Goal: Task Accomplishment & Management: Manage account settings

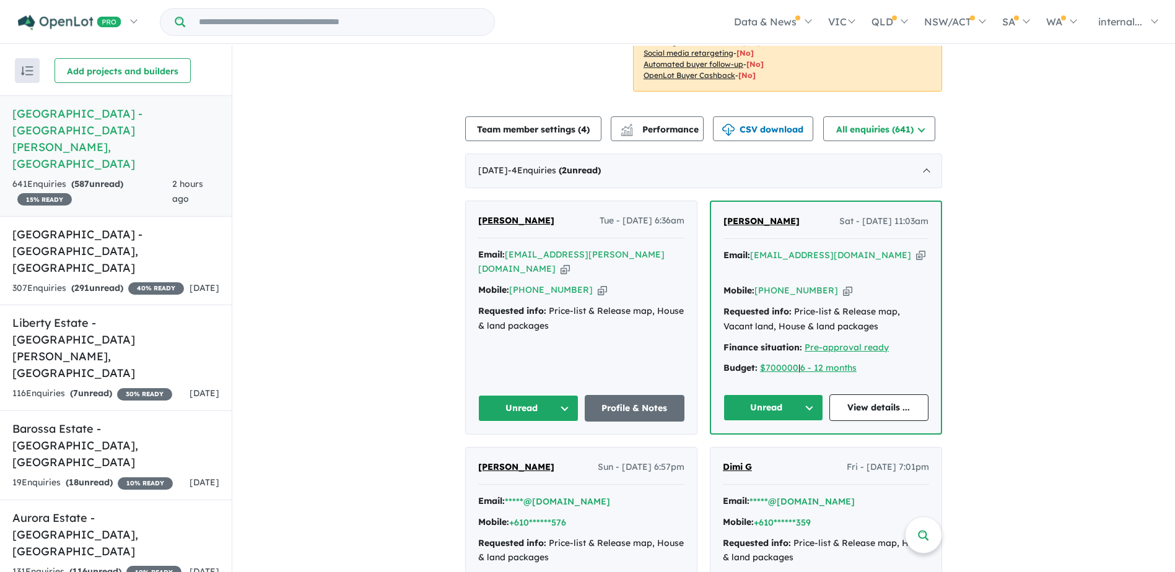
scroll to position [372, 0]
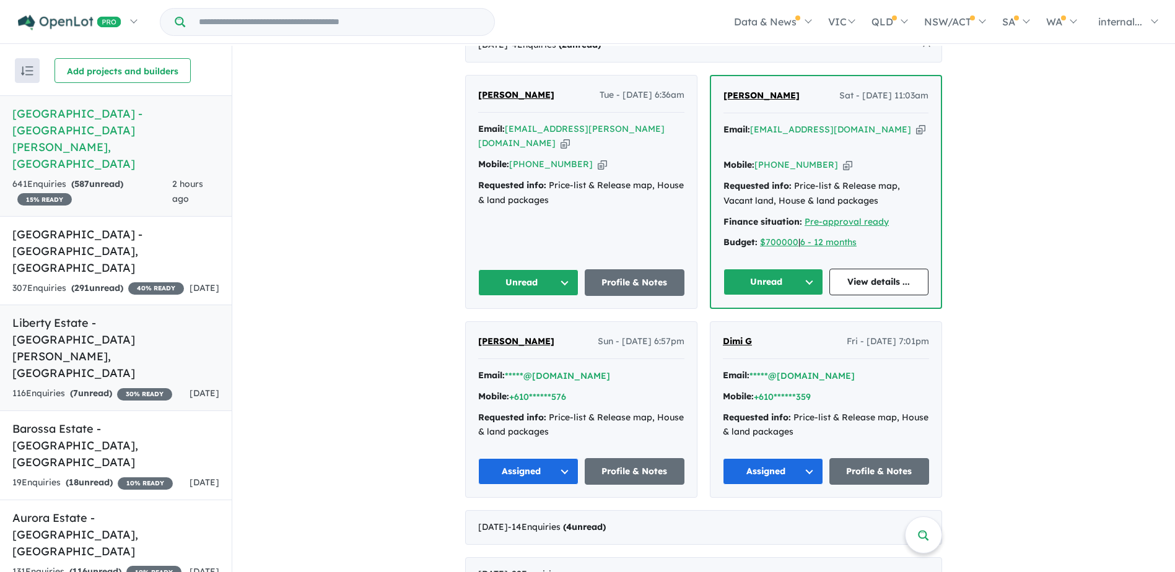
click at [115, 387] on div "116 Enquir ies ( 7 unread) 30 % READY" at bounding box center [92, 394] width 160 height 15
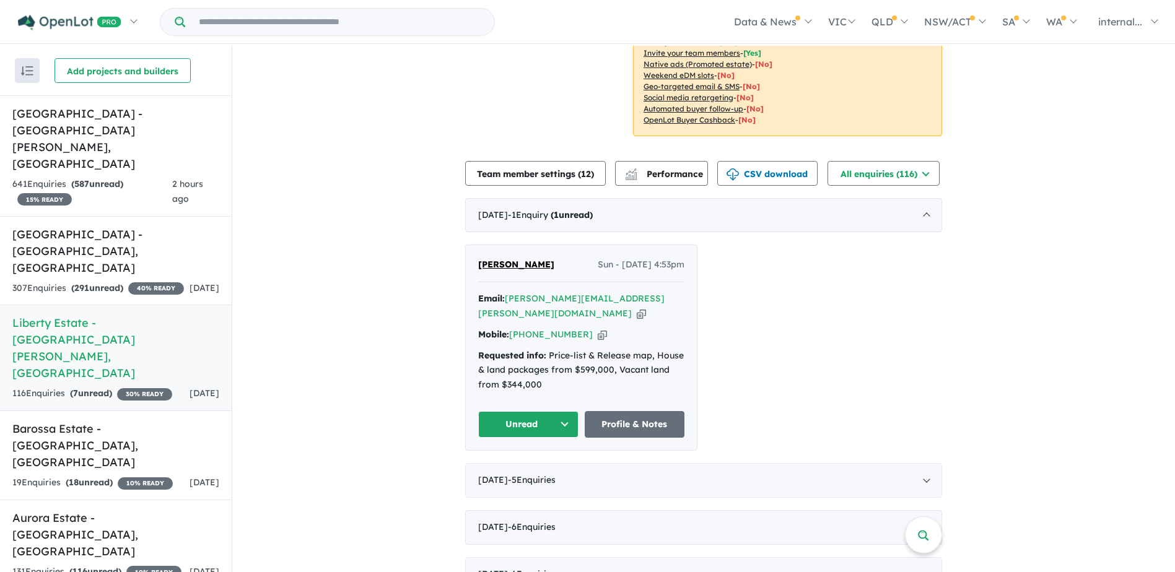
scroll to position [248, 0]
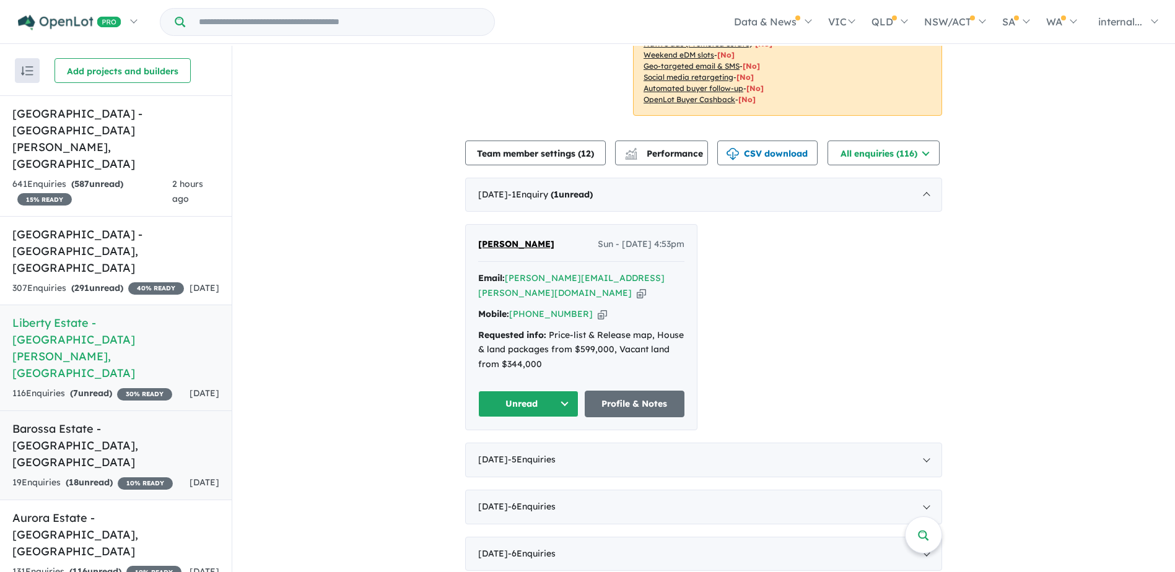
click at [123, 411] on link "Barossa Estate - Nuriootpa , SA 19 Enquir ies ( 18 unread) 10 % READY [DATE]" at bounding box center [116, 456] width 232 height 90
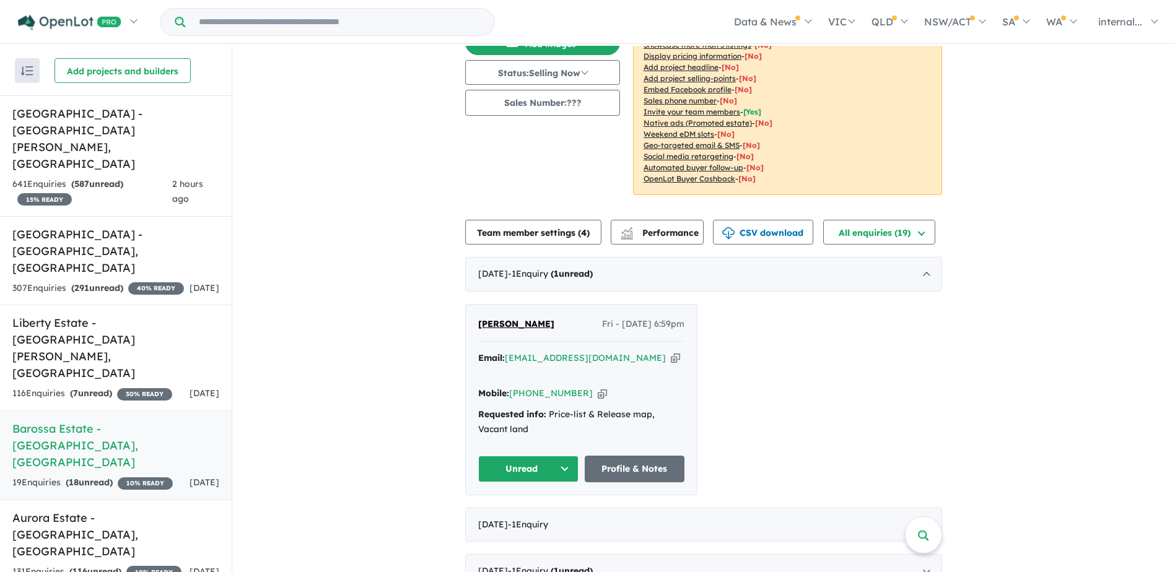
scroll to position [186, 0]
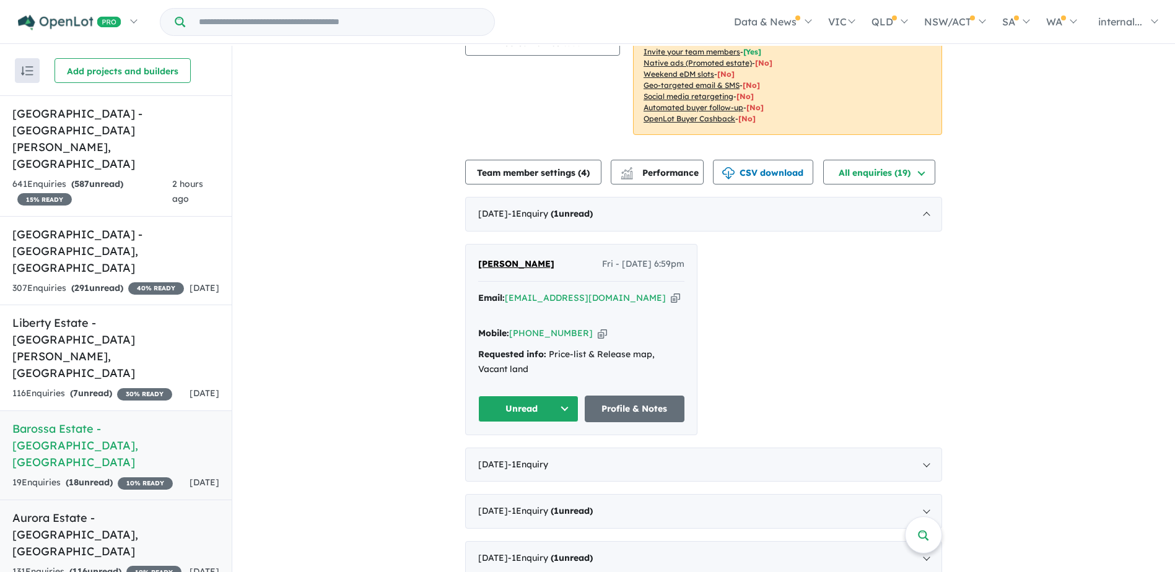
click at [115, 500] on link "Aurora Estate - [GEOGRAPHIC_DATA] , SA 131 Enquir ies ( 116 unread) 10 % READY …" at bounding box center [116, 545] width 232 height 90
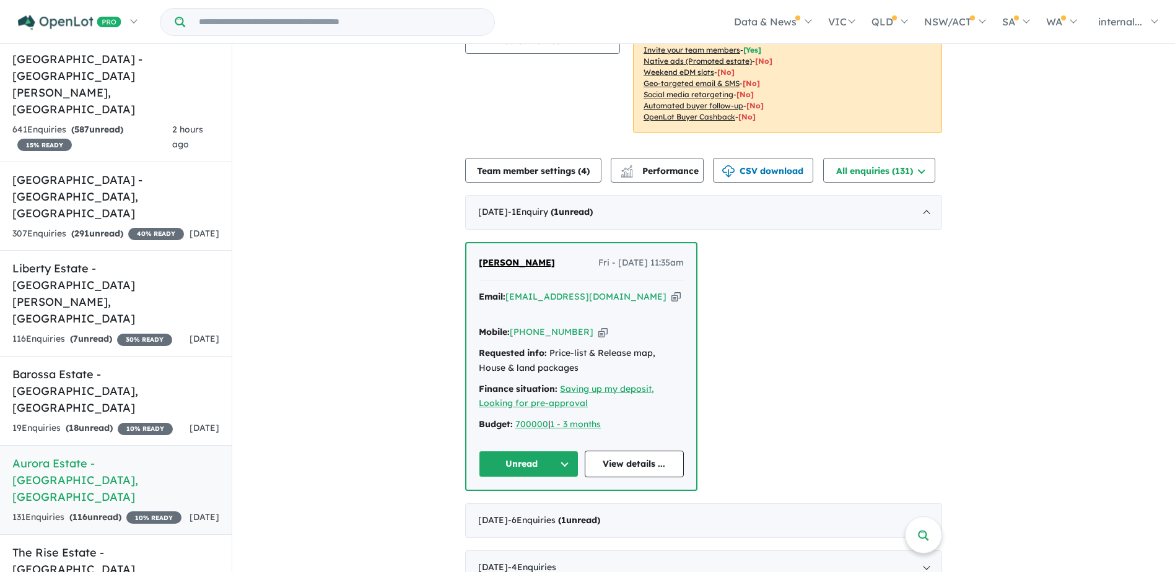
scroll to position [124, 0]
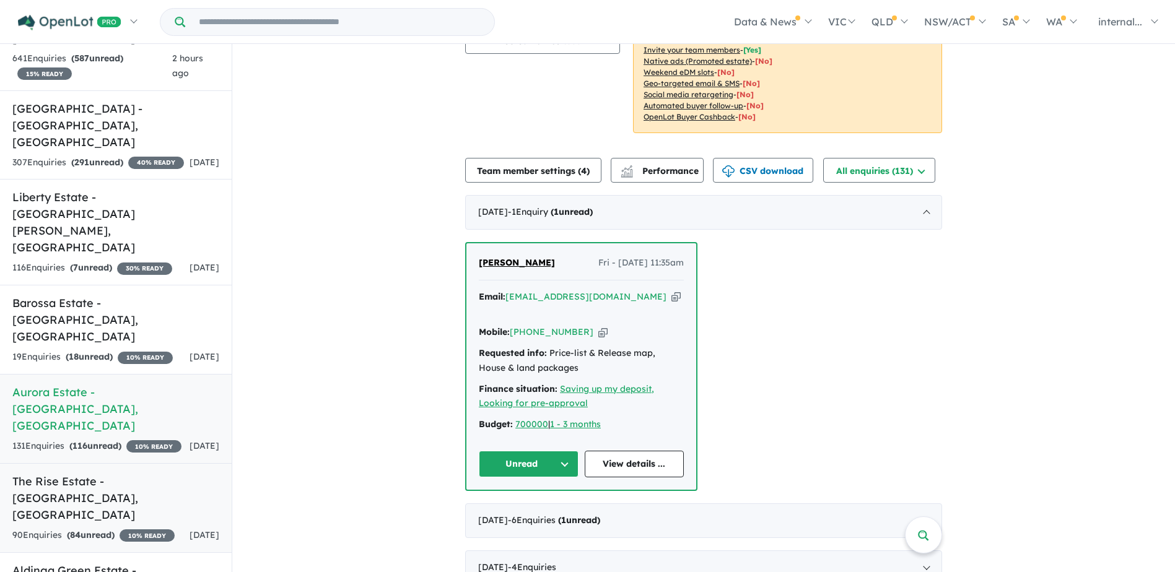
click at [113, 530] on strong "( 84 unread)" at bounding box center [91, 535] width 48 height 11
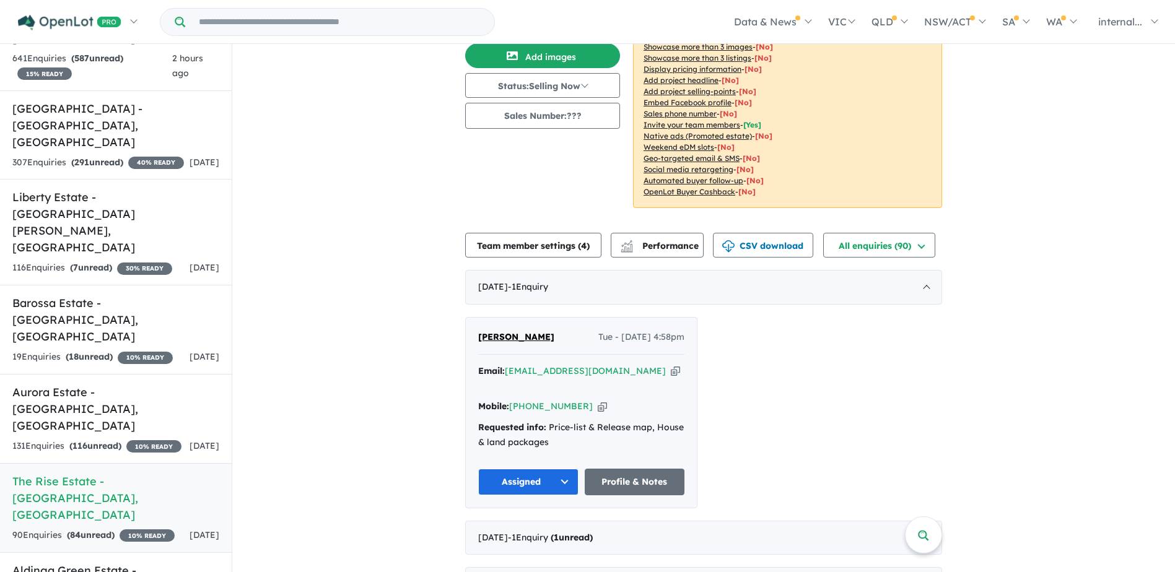
scroll to position [124, 0]
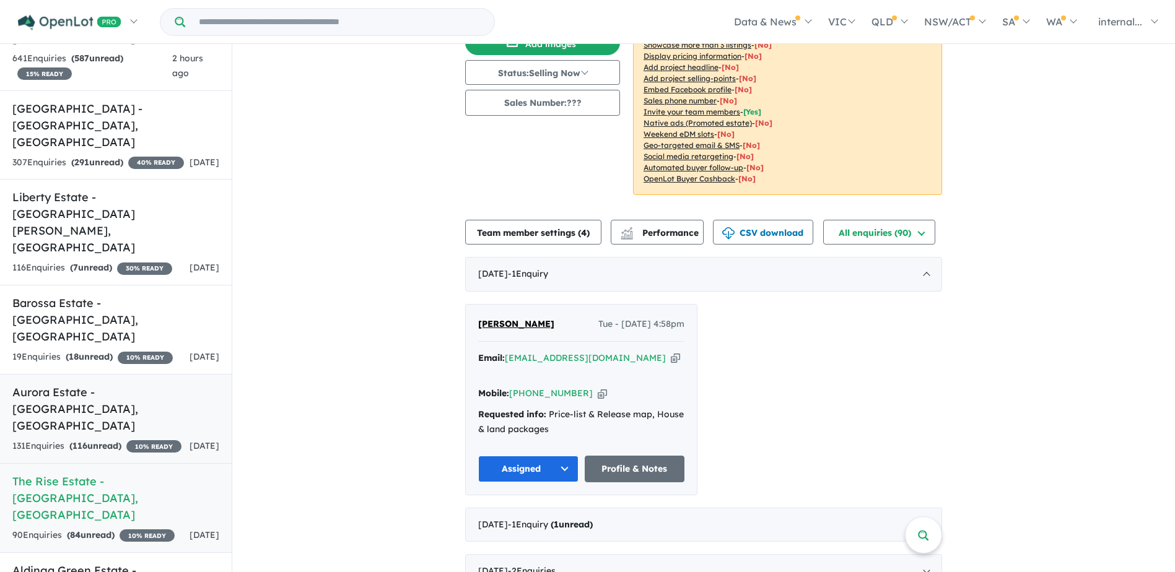
click at [74, 439] on div "131 Enquir ies ( 116 unread) 10 % READY" at bounding box center [96, 446] width 169 height 15
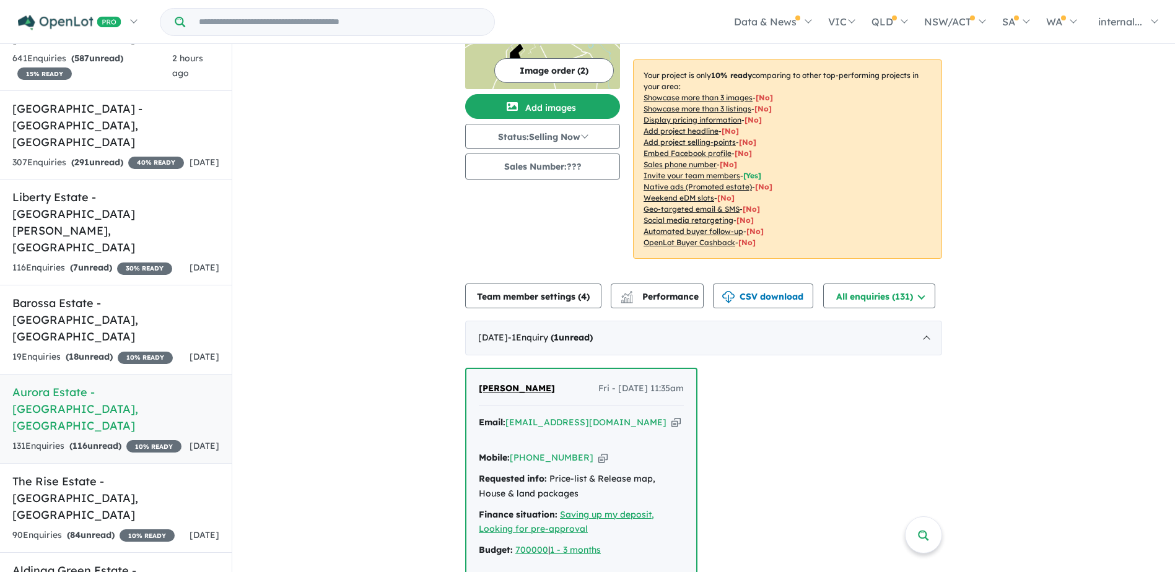
scroll to position [124, 0]
